Goal: Use online tool/utility: Utilize a website feature to perform a specific function

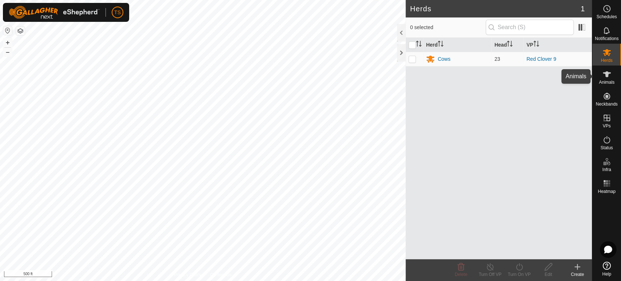
click at [608, 80] on span "Animals" at bounding box center [607, 82] width 16 height 4
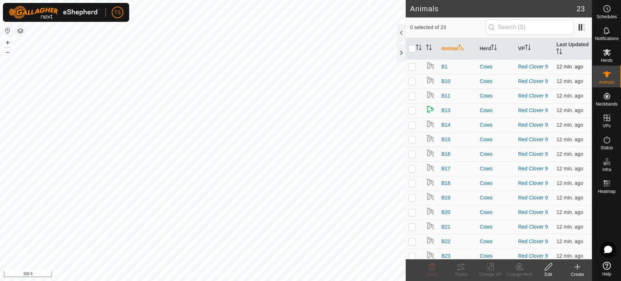
click at [412, 68] on p-checkbox at bounding box center [412, 67] width 7 height 6
checkbox input "true"
click at [552, 268] on icon at bounding box center [548, 266] width 9 height 9
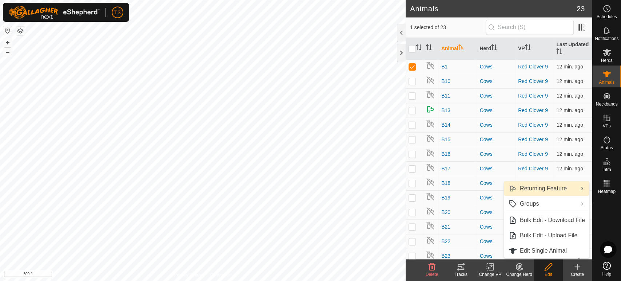
click at [582, 189] on link "Returning Feature" at bounding box center [547, 188] width 86 height 15
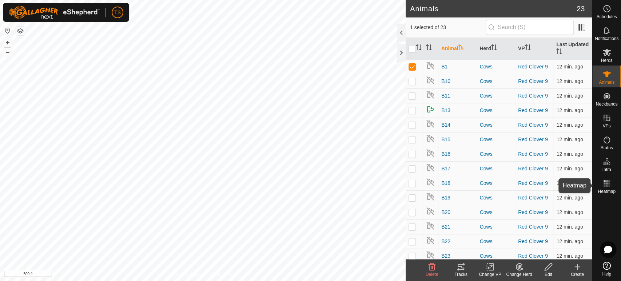
click at [609, 188] on es-heatmap-svg-icon at bounding box center [607, 184] width 13 height 12
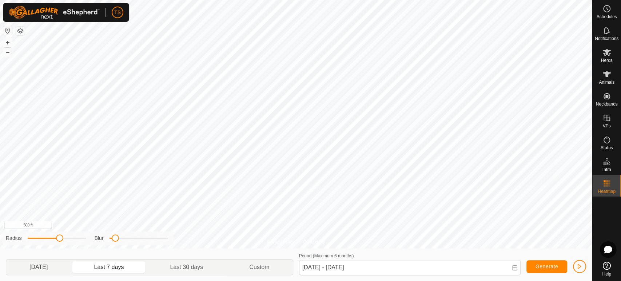
click at [24, 268] on p-togglebutton "[DATE]" at bounding box center [38, 267] width 65 height 15
type input "[DATE] - [DATE]"
click at [556, 270] on button "Generate" at bounding box center [547, 266] width 41 height 13
